Goal: Communication & Community: Answer question/provide support

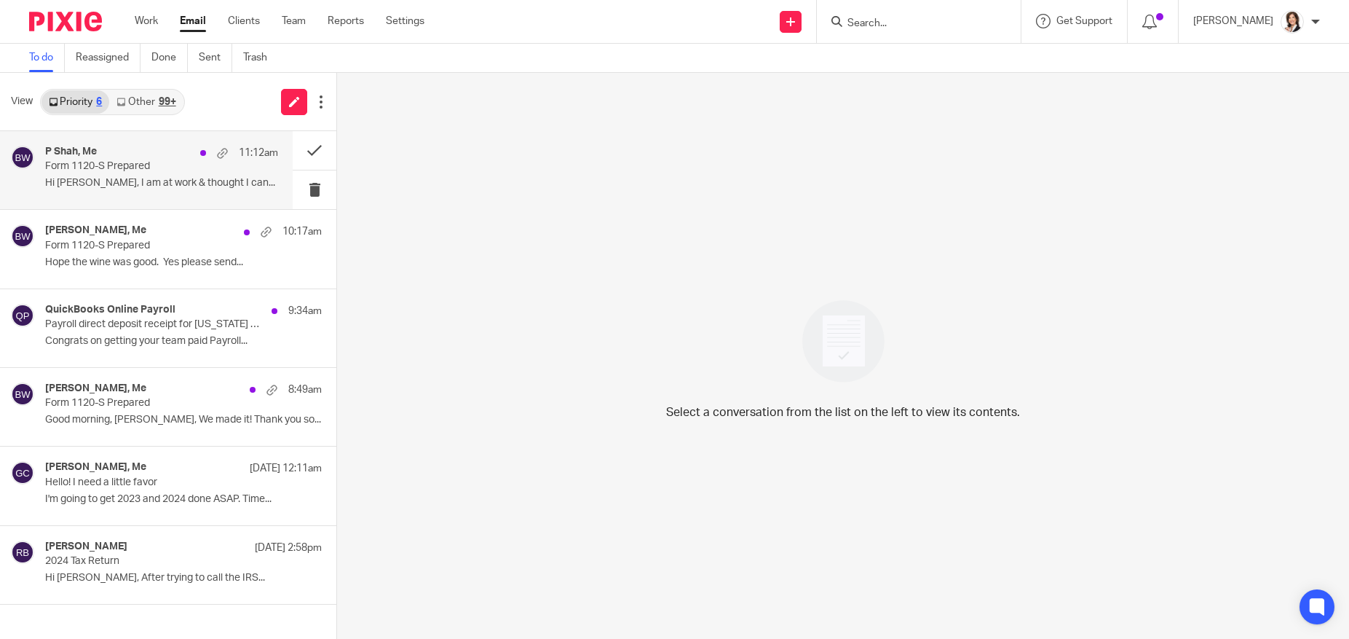
click at [82, 165] on p "Form 1120-S Prepared" at bounding box center [138, 166] width 186 height 12
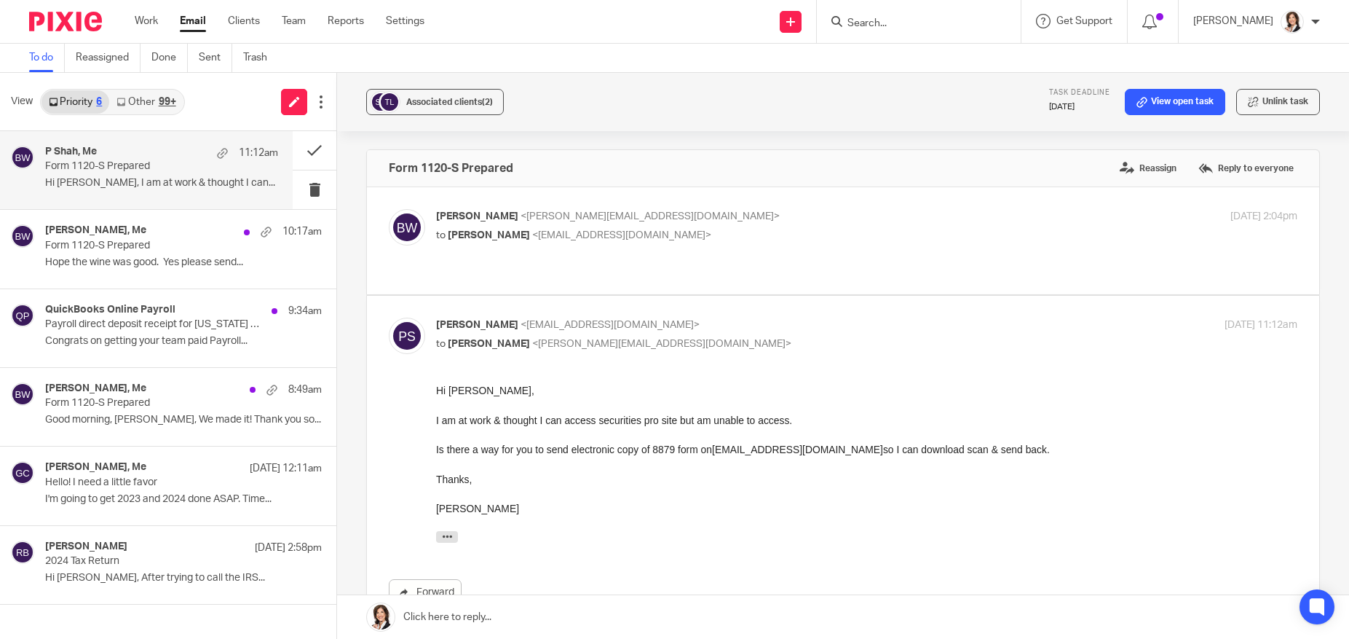
click at [455, 610] on link at bounding box center [843, 617] width 1012 height 44
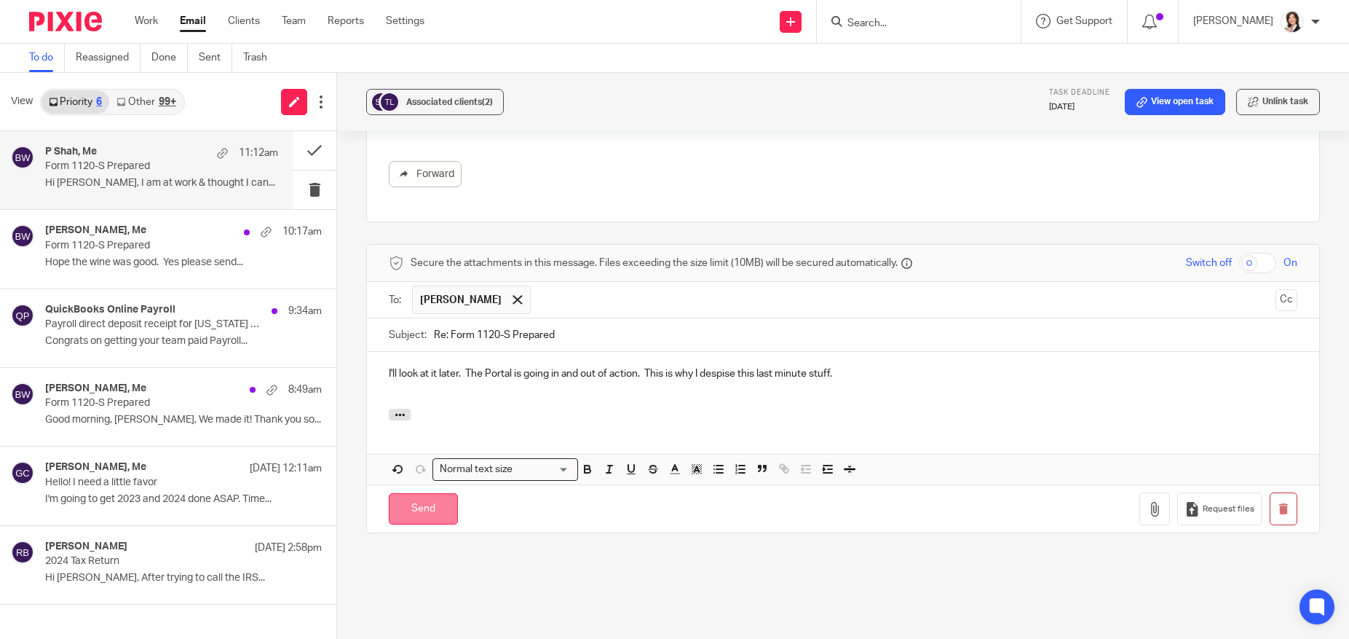
click at [435, 493] on input "Send" at bounding box center [423, 508] width 69 height 31
click at [315, 342] on button at bounding box center [315, 347] width 44 height 39
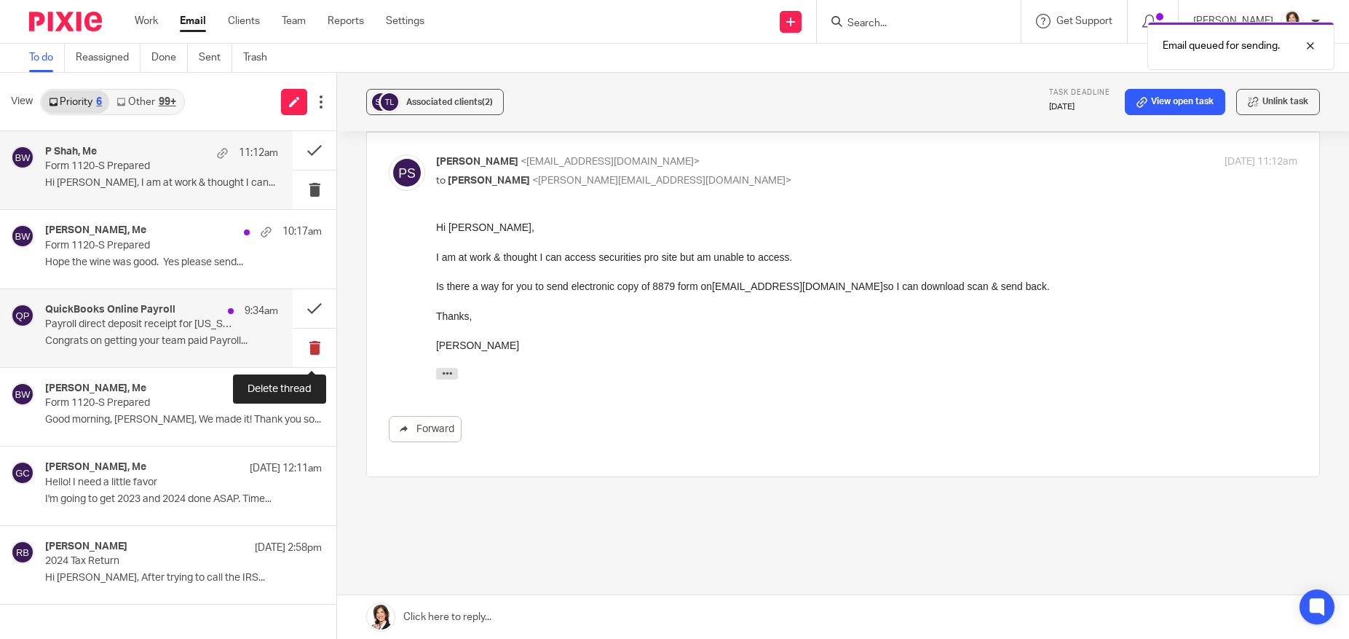
click at [307, 344] on button at bounding box center [315, 347] width 44 height 39
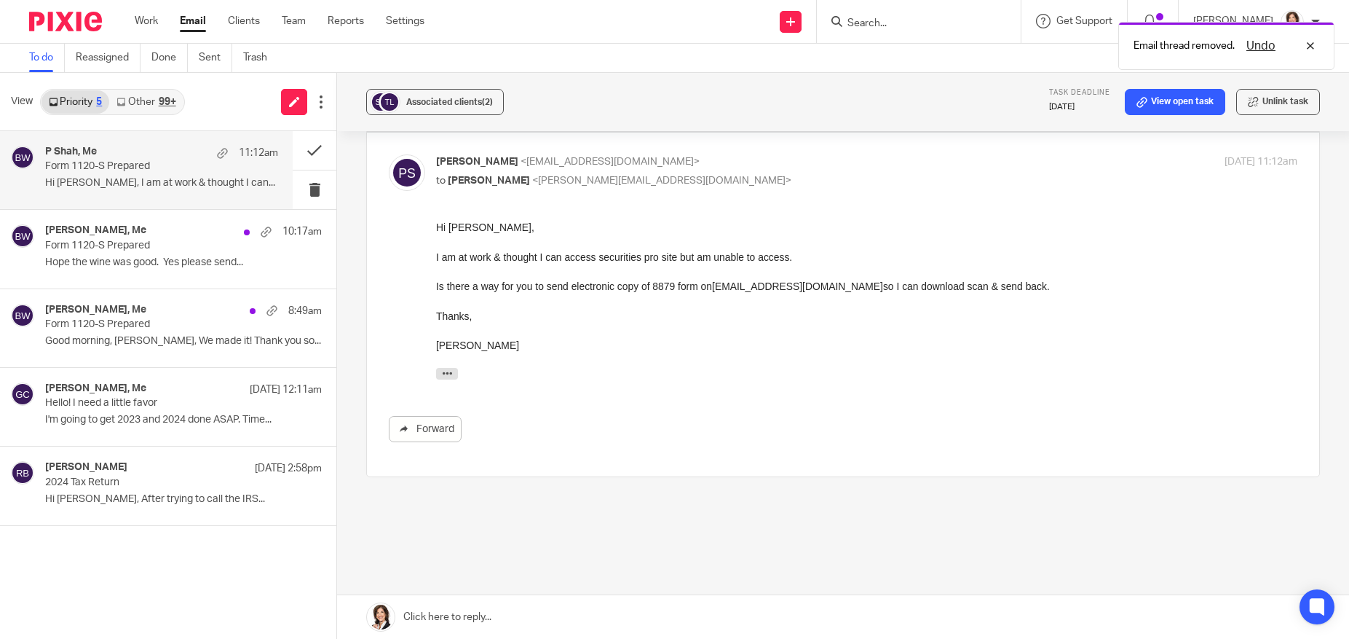
click at [84, 164] on p "Form 1120-S Prepared" at bounding box center [138, 166] width 186 height 12
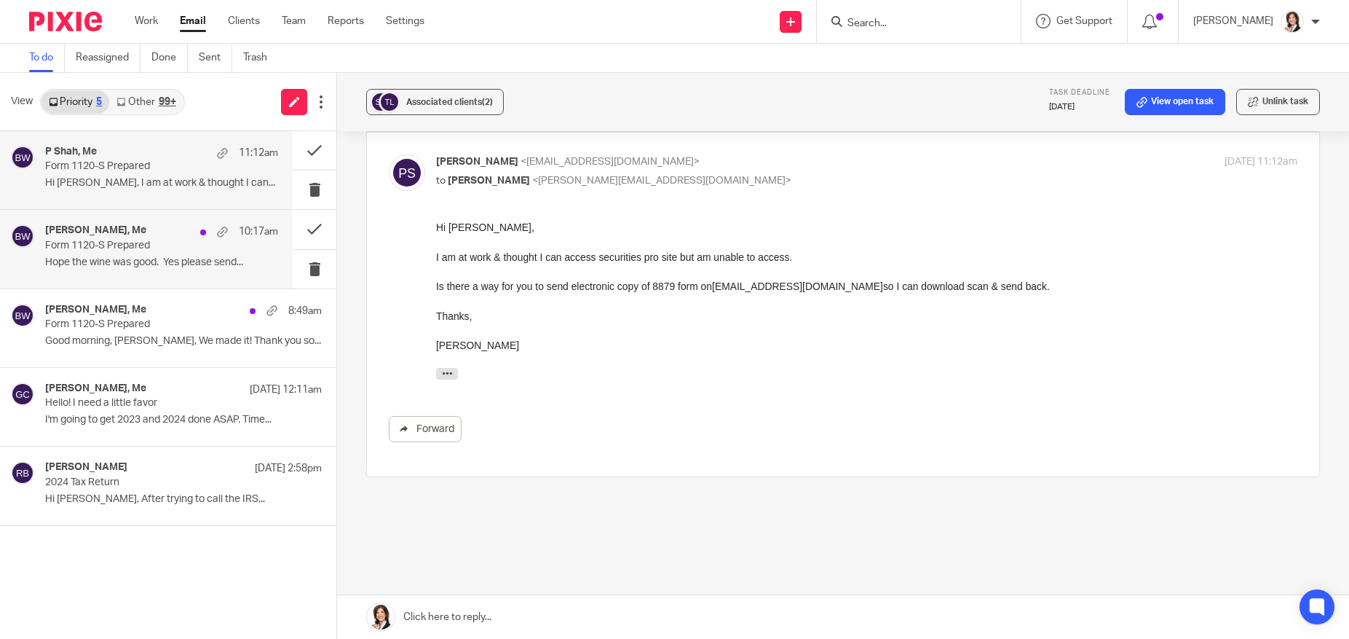
click at [87, 236] on h4 "M.Hulscher, Me" at bounding box center [95, 230] width 101 height 12
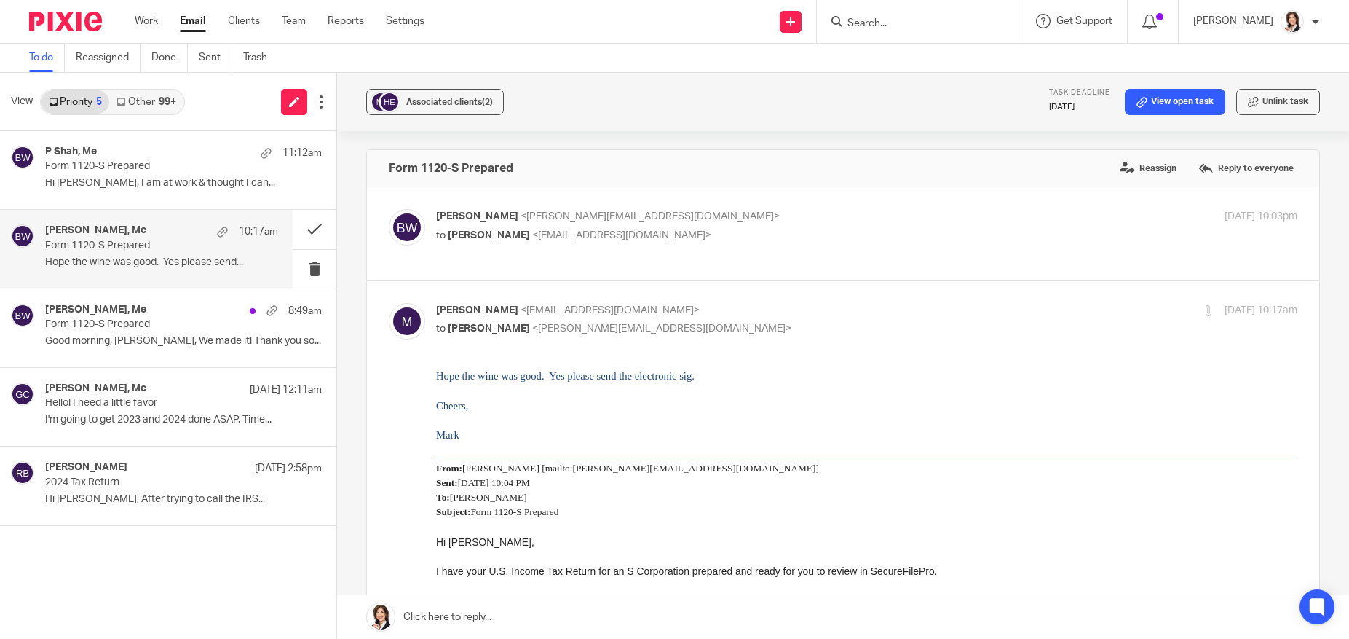
scroll to position [0, 0]
click at [492, 614] on link at bounding box center [843, 617] width 1012 height 44
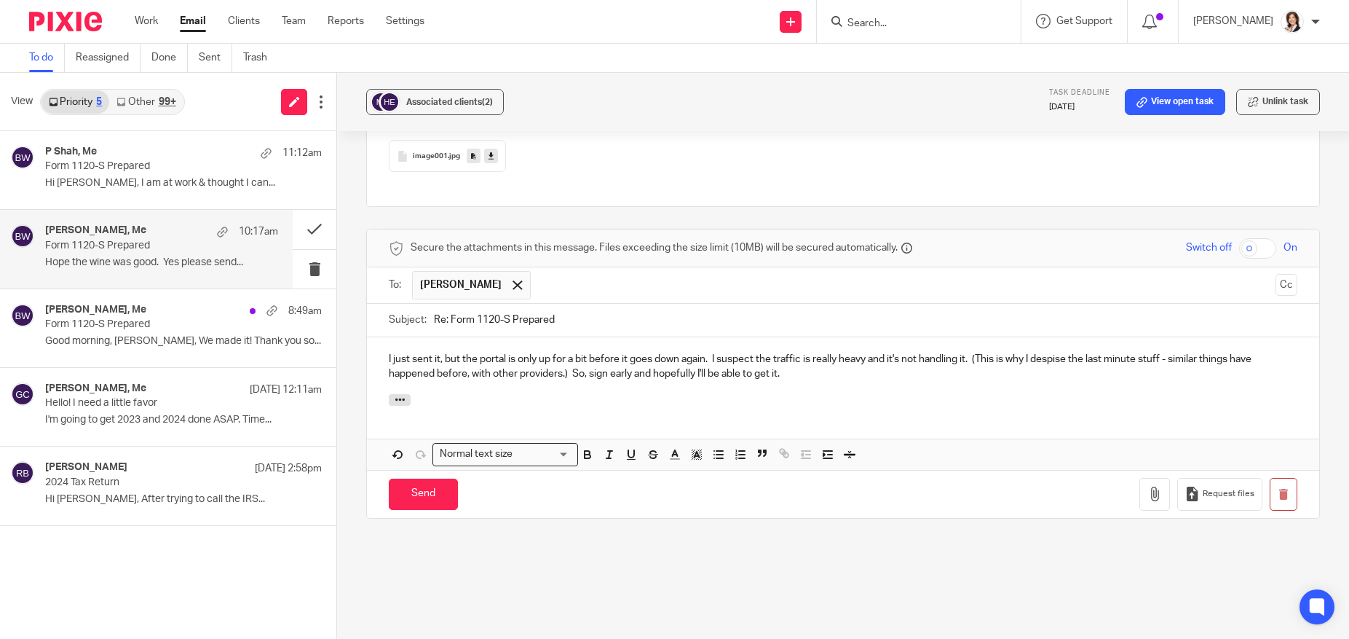
click at [589, 360] on p "I just sent it, but the portal is only up for a bit before it goes down again. …" at bounding box center [843, 367] width 909 height 30
click at [813, 358] on p "I just sent it, but the portal is only up for a bit before it goes down again. …" at bounding box center [843, 367] width 909 height 30
click at [1104, 355] on p "I just sent it, but the portal is only up for a bit before it goes down again. …" at bounding box center [843, 367] width 909 height 30
click at [1088, 352] on p "I just sent it, but the portal is only up for a bit before it goes down again. …" at bounding box center [843, 367] width 909 height 30
click at [433, 478] on input "Send" at bounding box center [423, 493] width 69 height 31
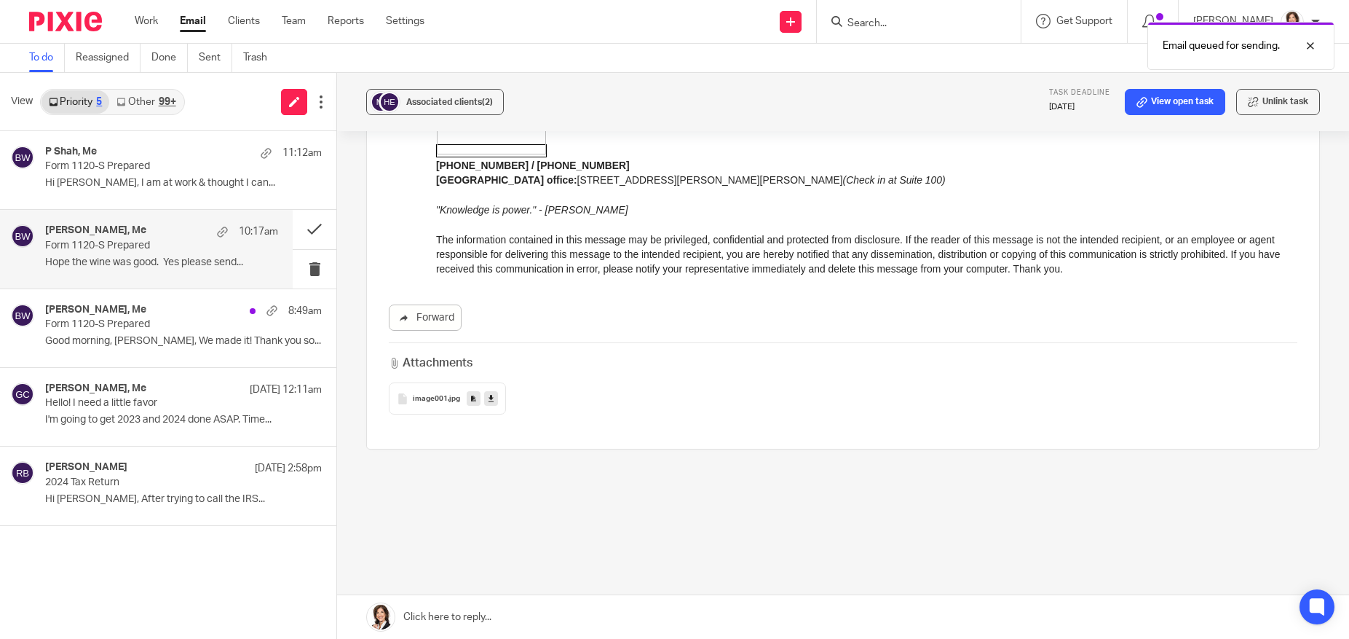
scroll to position [698, 0]
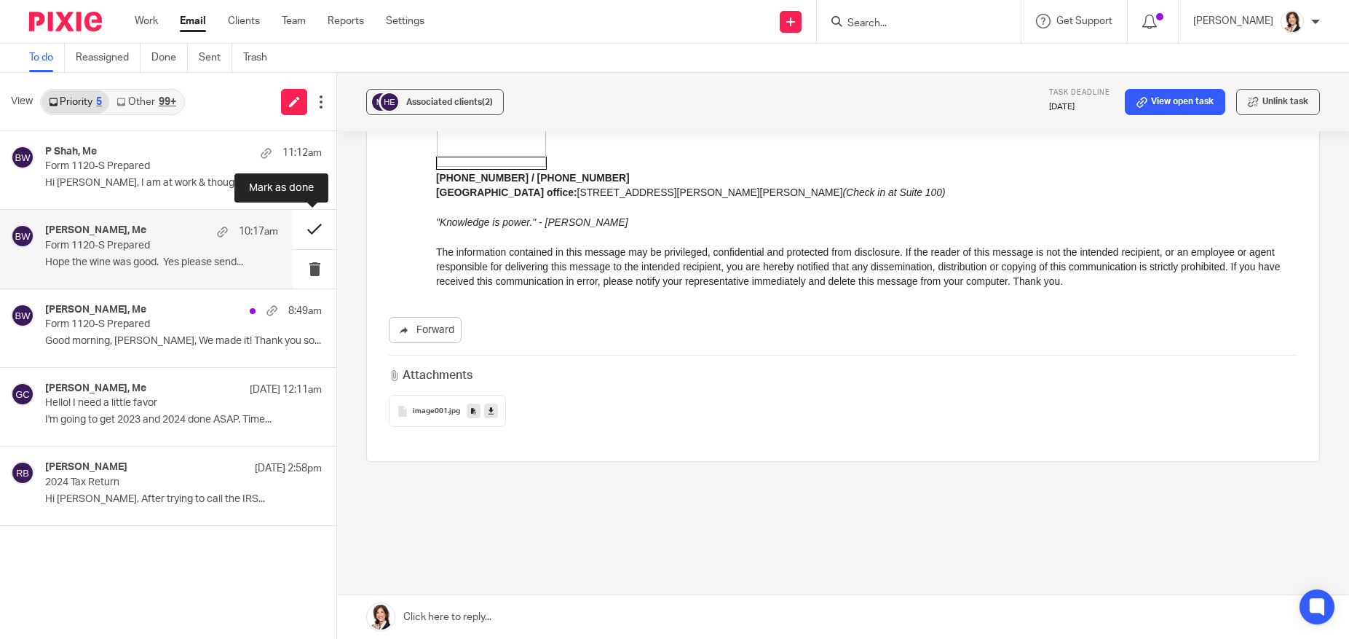
click at [307, 234] on button at bounding box center [315, 229] width 44 height 39
